Goal: Task Accomplishment & Management: Manage account settings

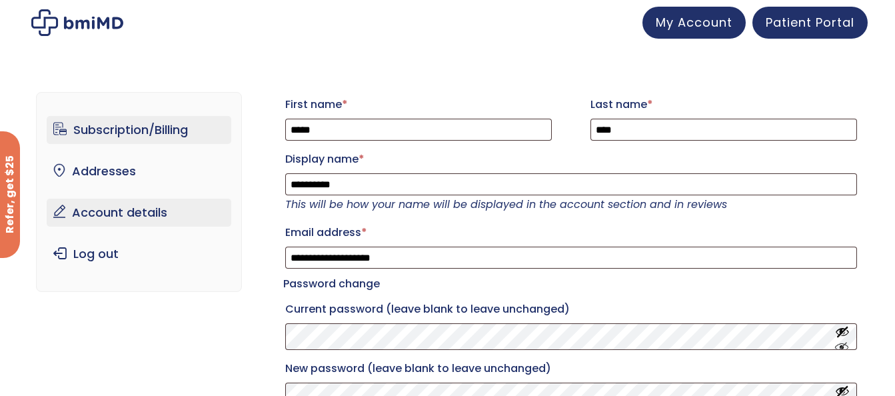
click at [105, 123] on link "Subscription/Billing" at bounding box center [139, 130] width 185 height 28
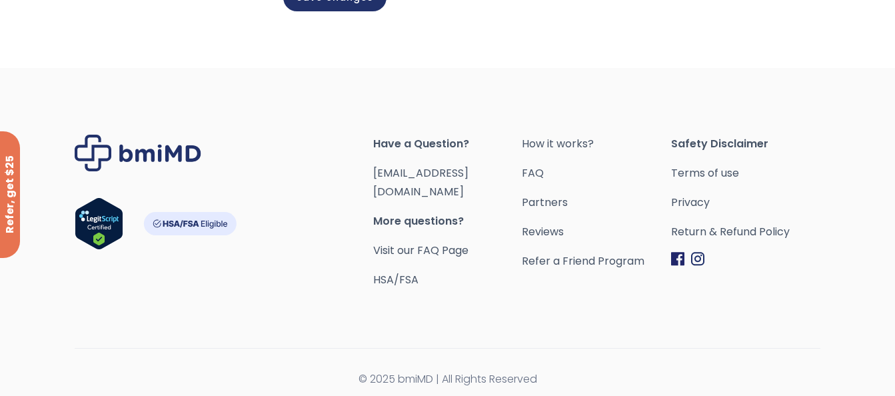
scroll to position [509, 0]
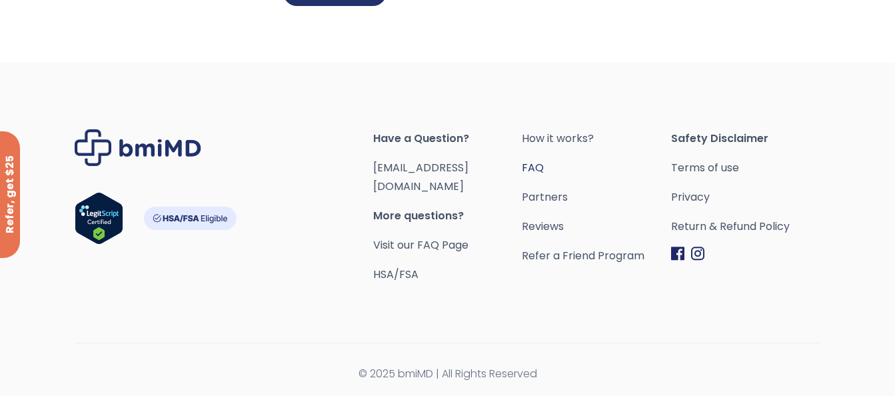
click at [535, 177] on link "FAQ" at bounding box center [596, 168] width 149 height 19
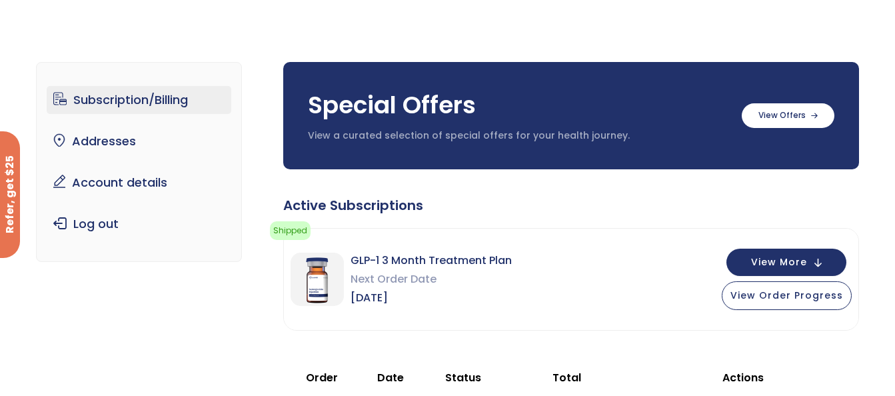
scroll to position [67, 0]
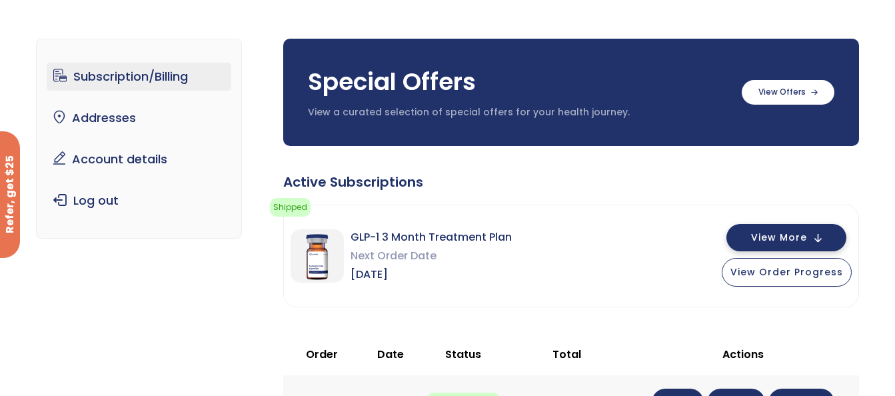
click at [766, 233] on span "View More" at bounding box center [779, 237] width 56 height 9
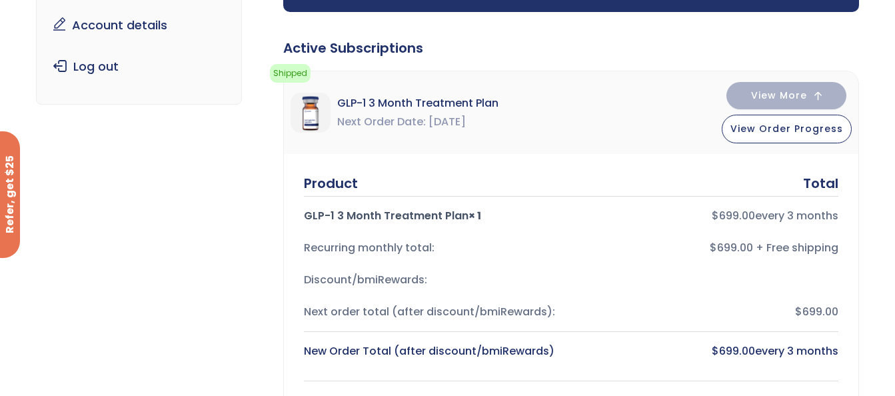
scroll to position [200, 0]
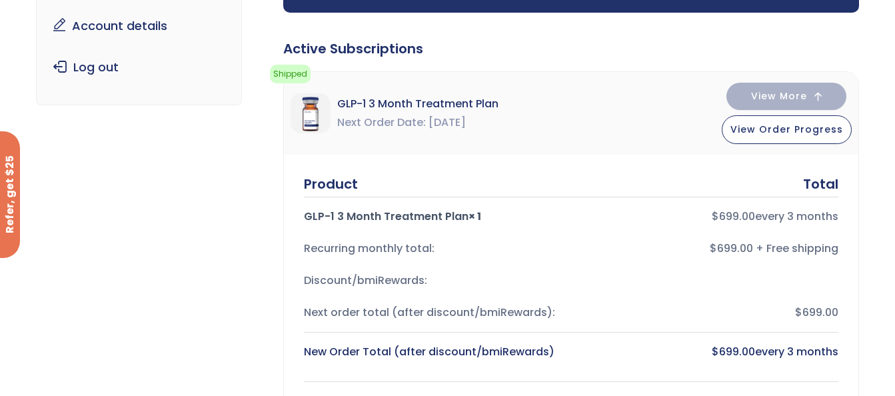
click at [385, 107] on span "GLP-1 3 Month Treatment Plan" at bounding box center [417, 104] width 161 height 19
drag, startPoint x: 385, startPoint y: 107, endPoint x: 424, endPoint y: 132, distance: 46.2
click at [424, 132] on div "GLP-1 3 Month Treatment Plan Next Order Date [DATE]" at bounding box center [395, 113] width 208 height 40
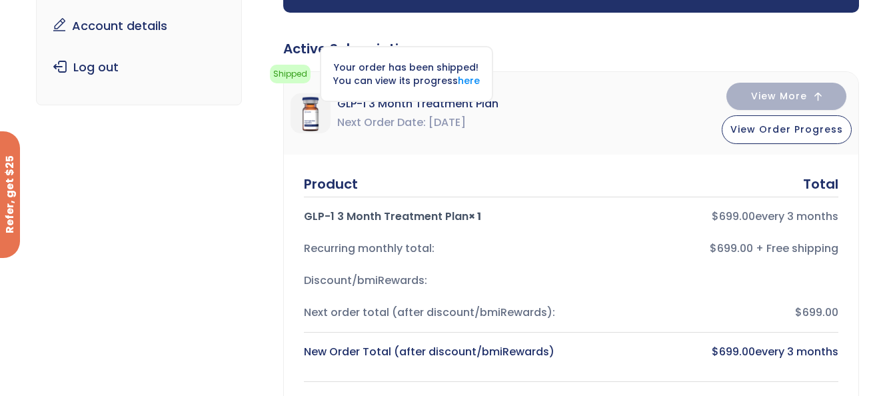
scroll to position [133, 0]
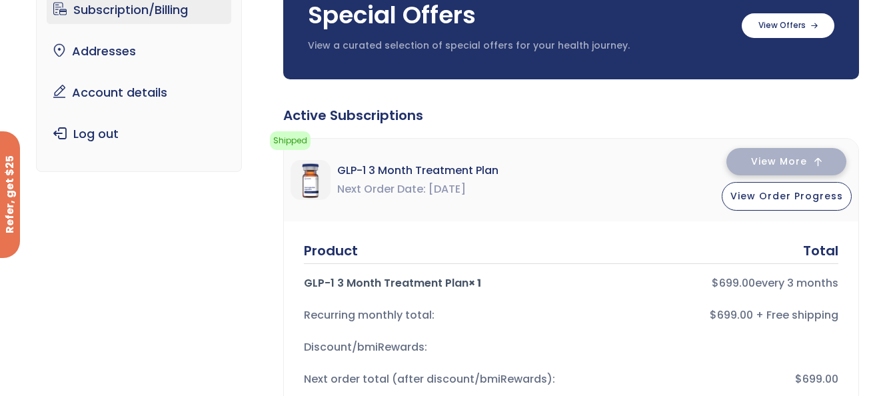
click at [768, 157] on span "View More" at bounding box center [779, 161] width 56 height 9
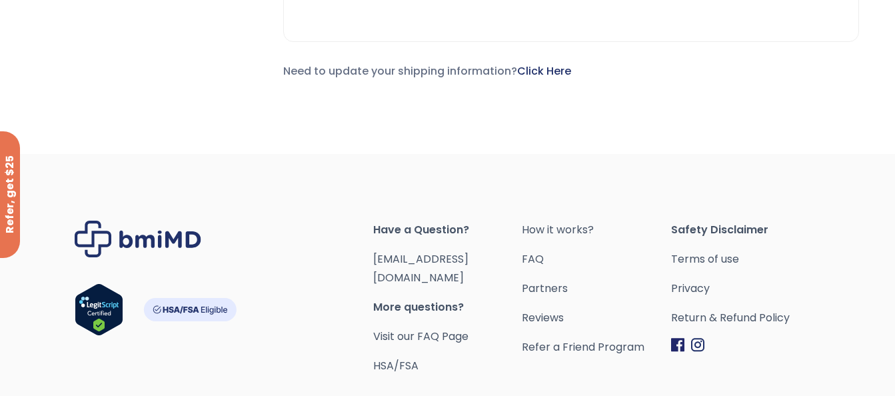
scroll to position [906, 0]
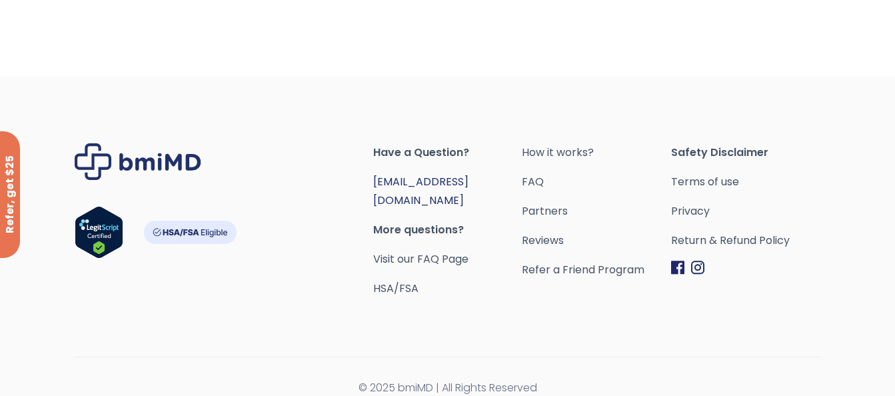
click at [387, 181] on link "[EMAIL_ADDRESS][DOMAIN_NAME]" at bounding box center [420, 191] width 95 height 34
click at [438, 177] on link "[EMAIL_ADDRESS][DOMAIN_NAME]" at bounding box center [420, 191] width 95 height 34
